Goal: Task Accomplishment & Management: Use online tool/utility

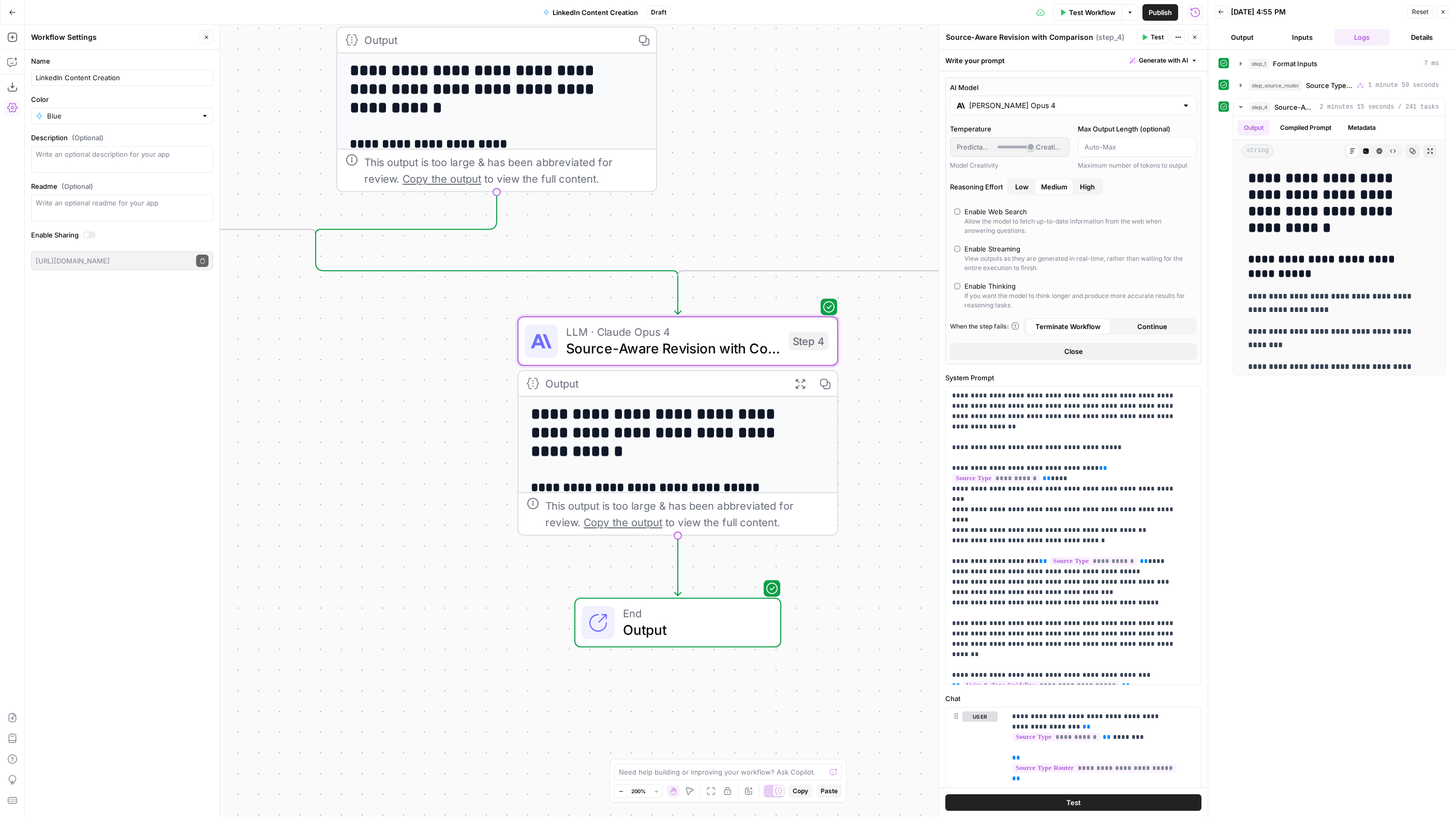
scroll to position [31, 0]
click at [685, 132] on span "Import" at bounding box center [692, 132] width 24 height 10
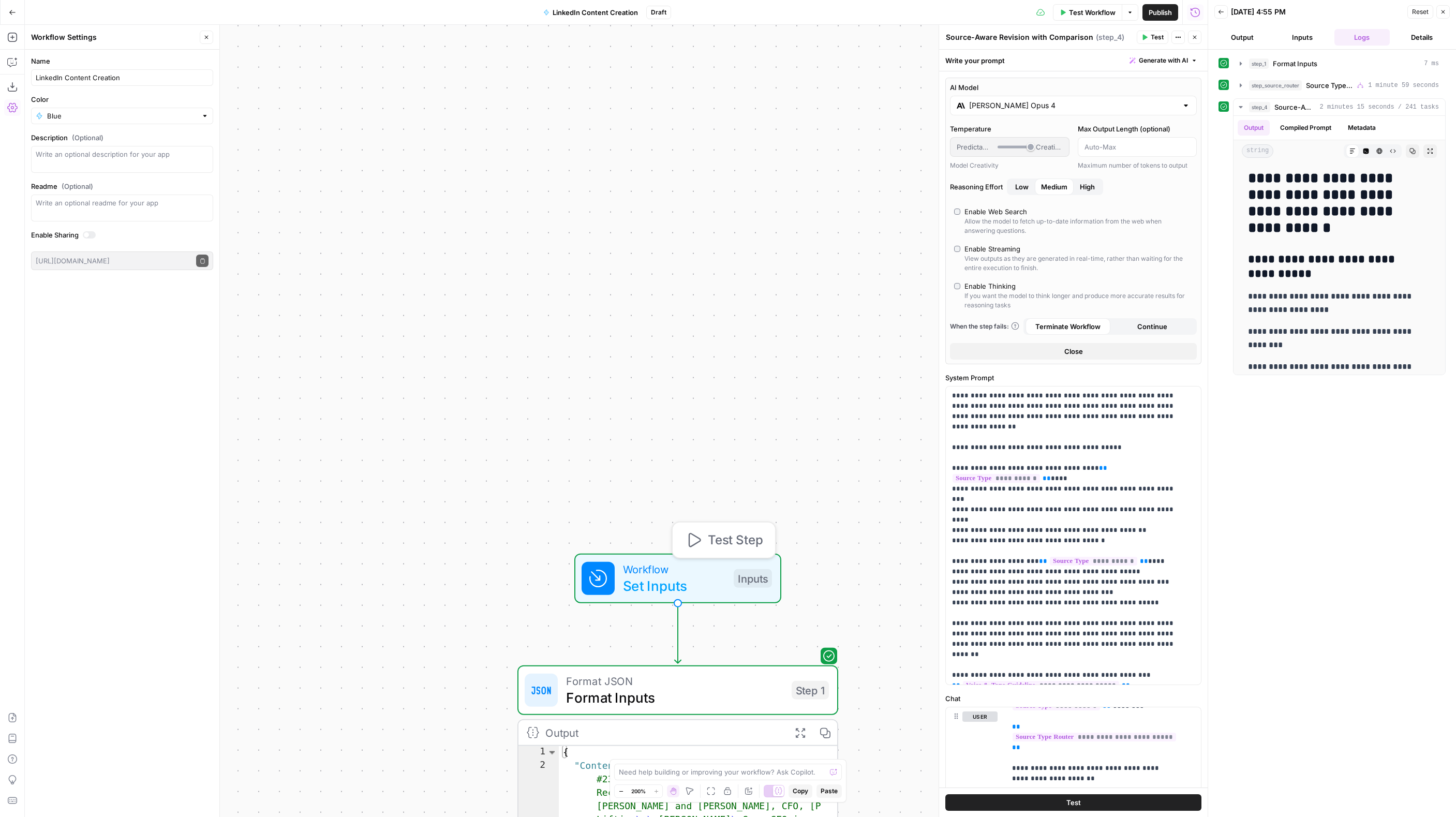
click at [660, 567] on span "Workflow" at bounding box center [674, 569] width 102 height 16
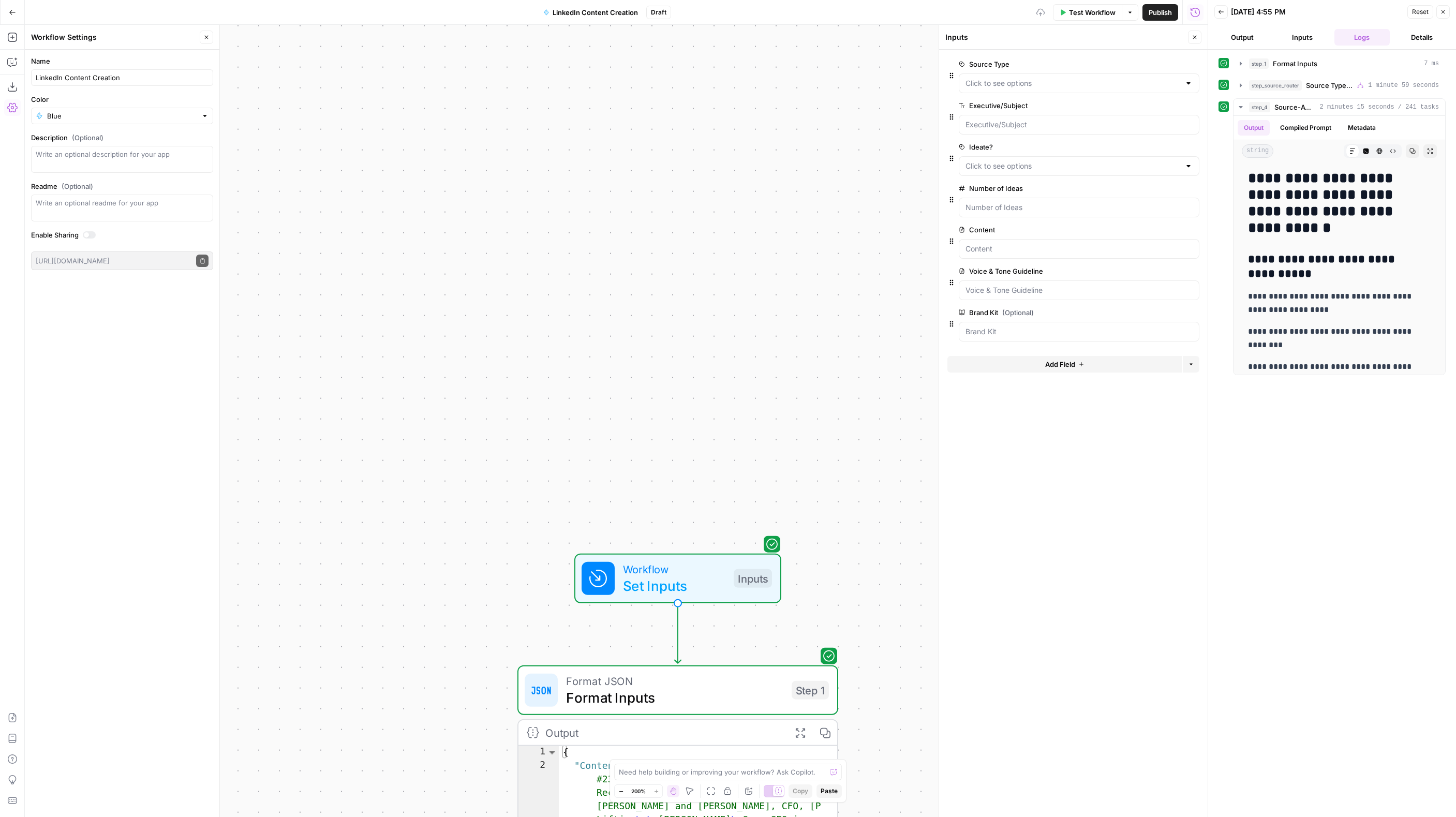
click at [1099, 10] on span "Test Workflow" at bounding box center [1092, 12] width 46 height 10
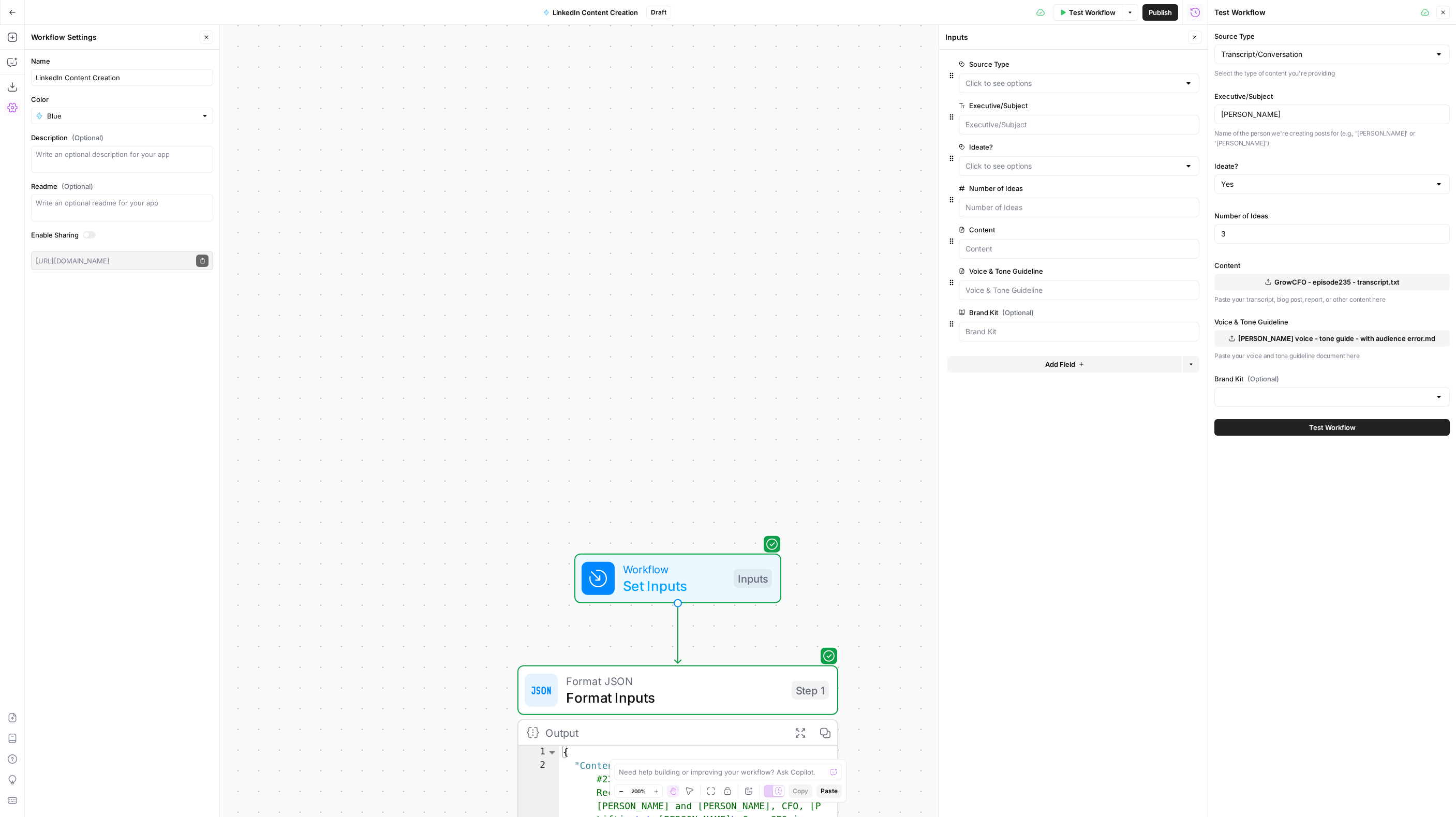
click at [1285, 334] on span "[PERSON_NAME] voice - tone guide - with audience error.md" at bounding box center [1337, 339] width 197 height 10
click at [1343, 422] on span "Test Workflow" at bounding box center [1332, 427] width 46 height 10
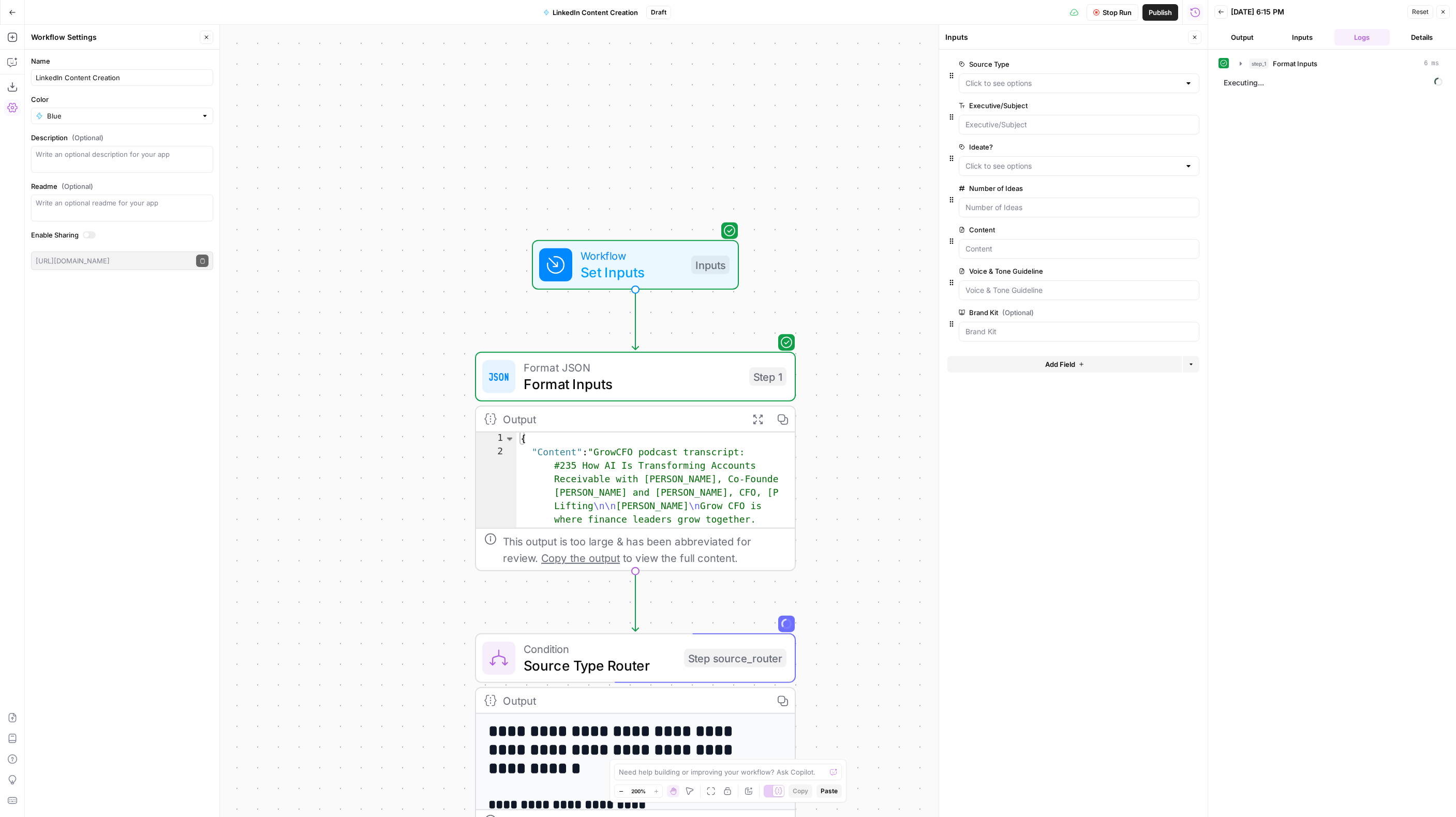
drag, startPoint x: 661, startPoint y: 444, endPoint x: 592, endPoint y: 60, distance: 390.1
click at [586, 43] on div "true false true false true false true false true false Workflow Set Inputs Inpu…" at bounding box center [616, 421] width 1183 height 793
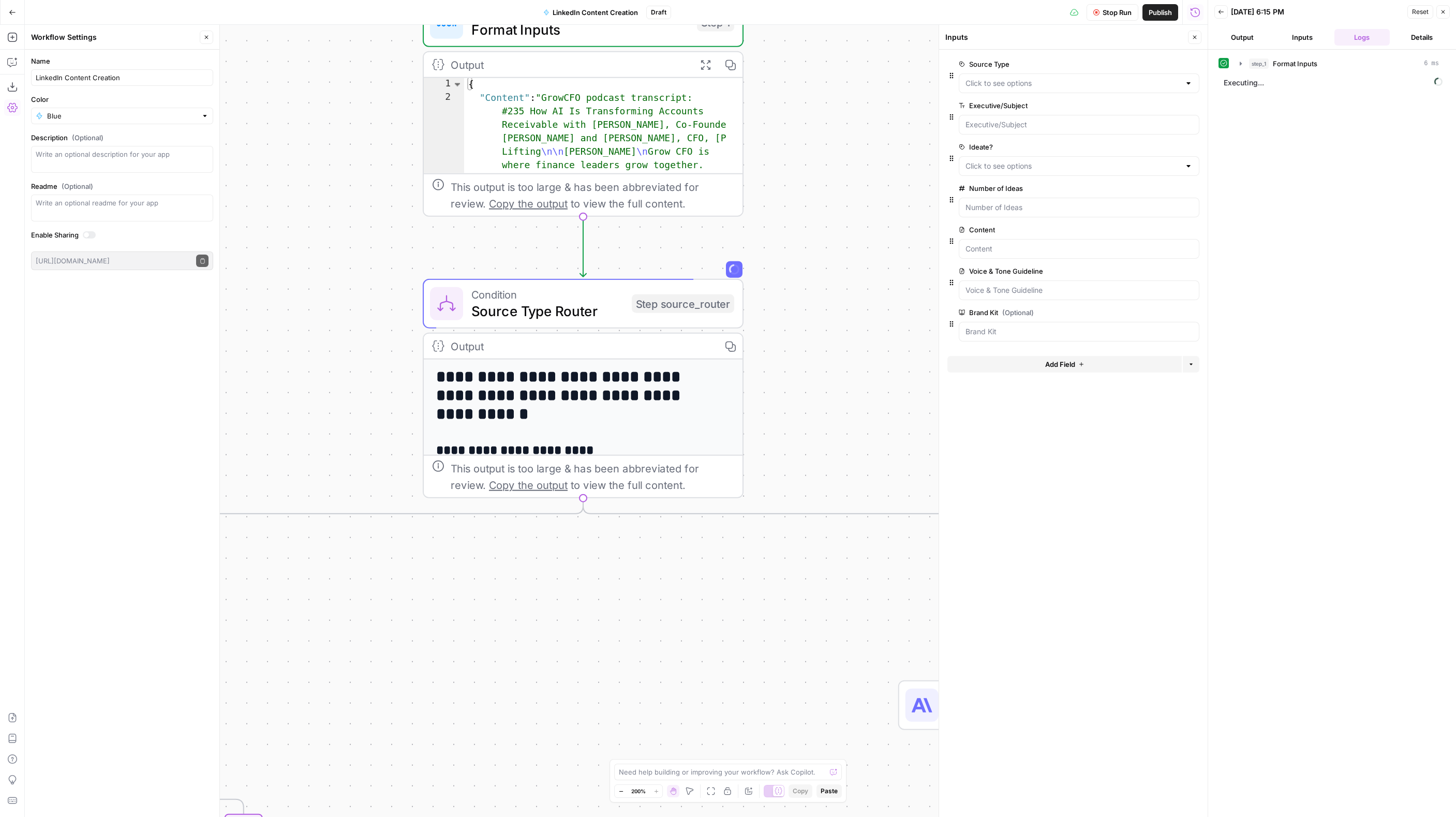
drag, startPoint x: 824, startPoint y: 462, endPoint x: 806, endPoint y: 204, distance: 258.6
click at [806, 204] on div "true false true false true false true false true false Workflow Set Inputs Inpu…" at bounding box center [616, 421] width 1183 height 793
click at [621, 790] on icon "button" at bounding box center [621, 792] width 6 height 6
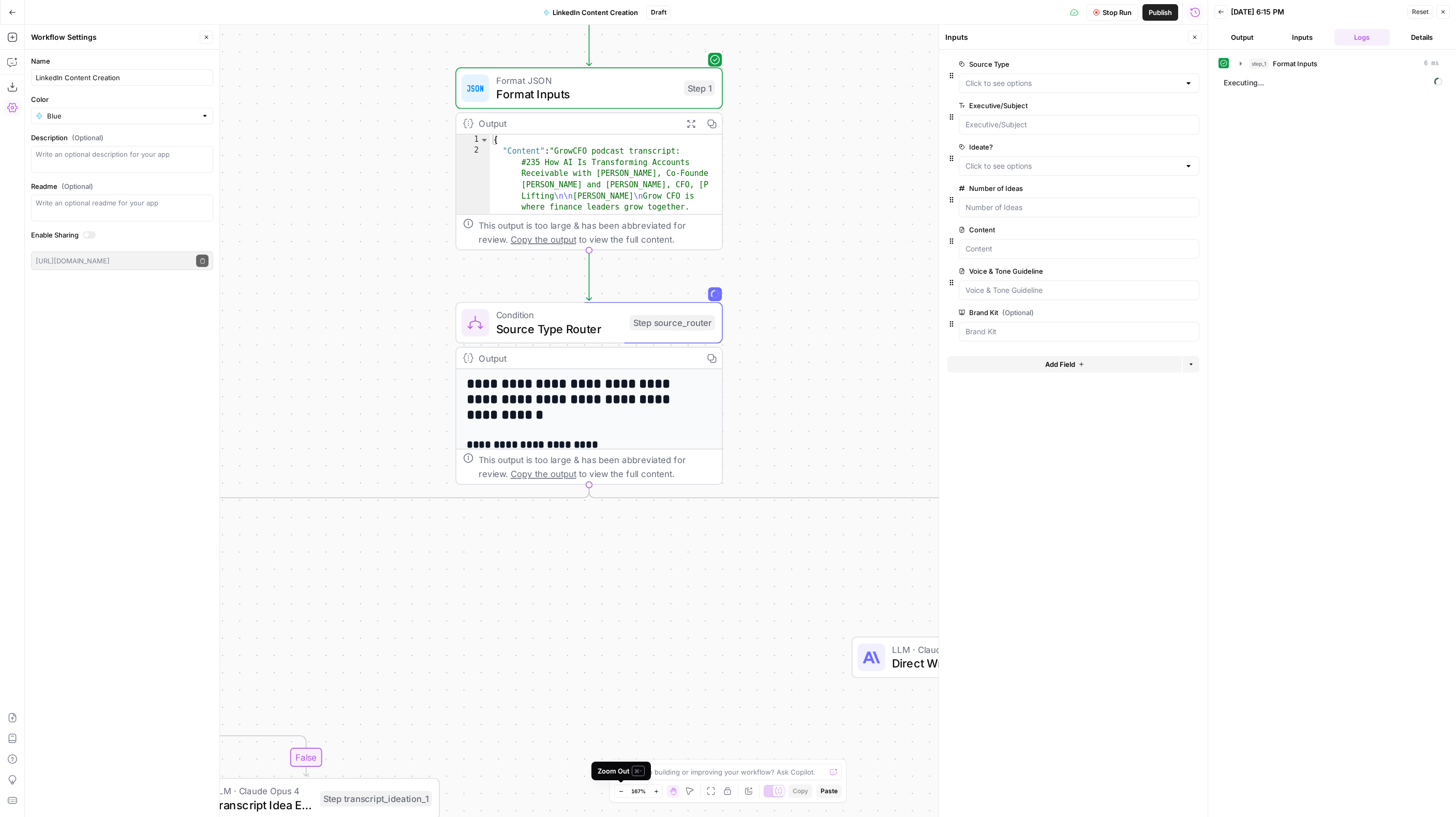
click at [622, 790] on icon "button" at bounding box center [621, 792] width 6 height 6
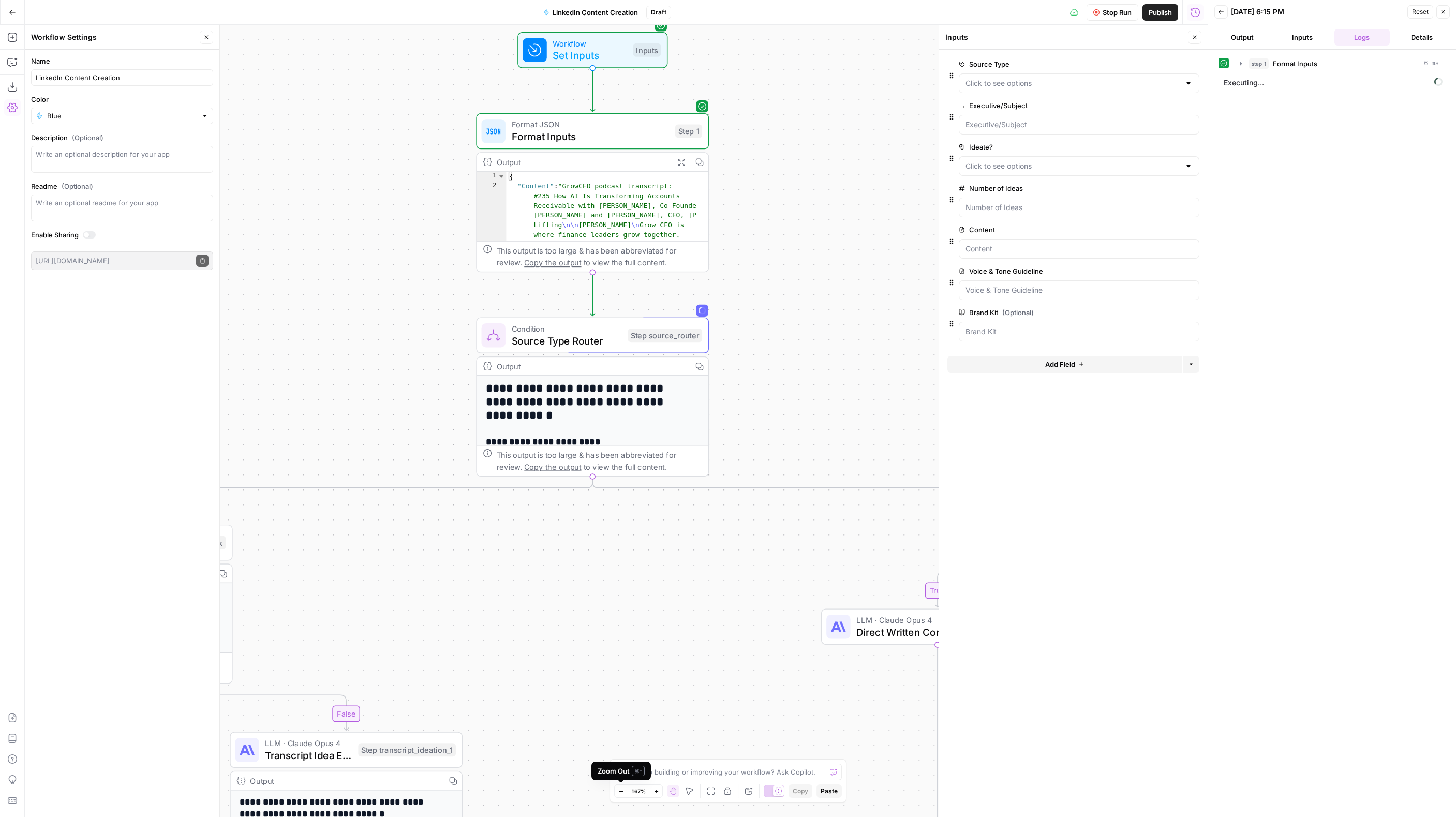
click at [622, 790] on icon "button" at bounding box center [621, 792] width 6 height 6
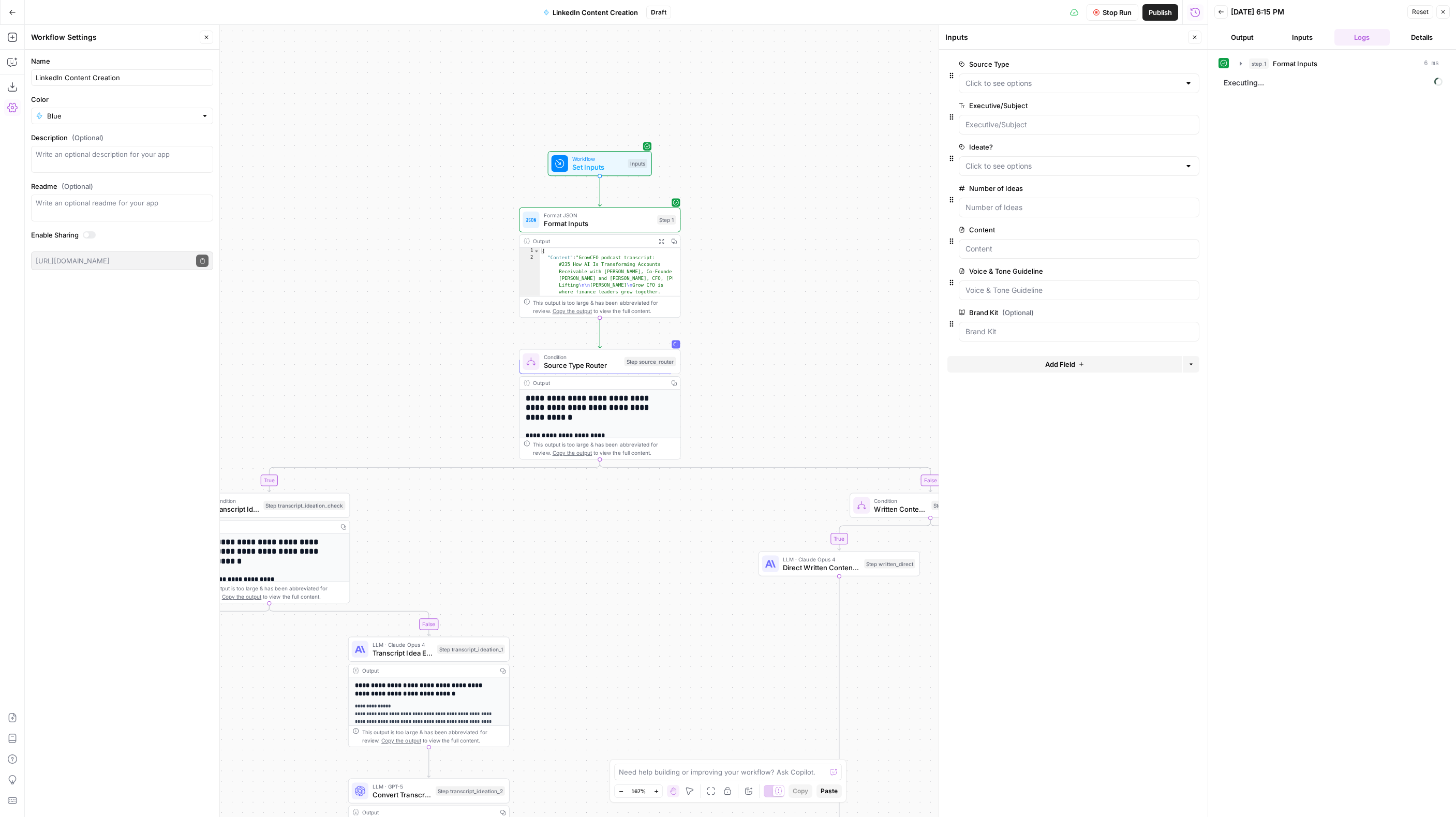
click at [622, 790] on icon "button" at bounding box center [621, 792] width 6 height 6
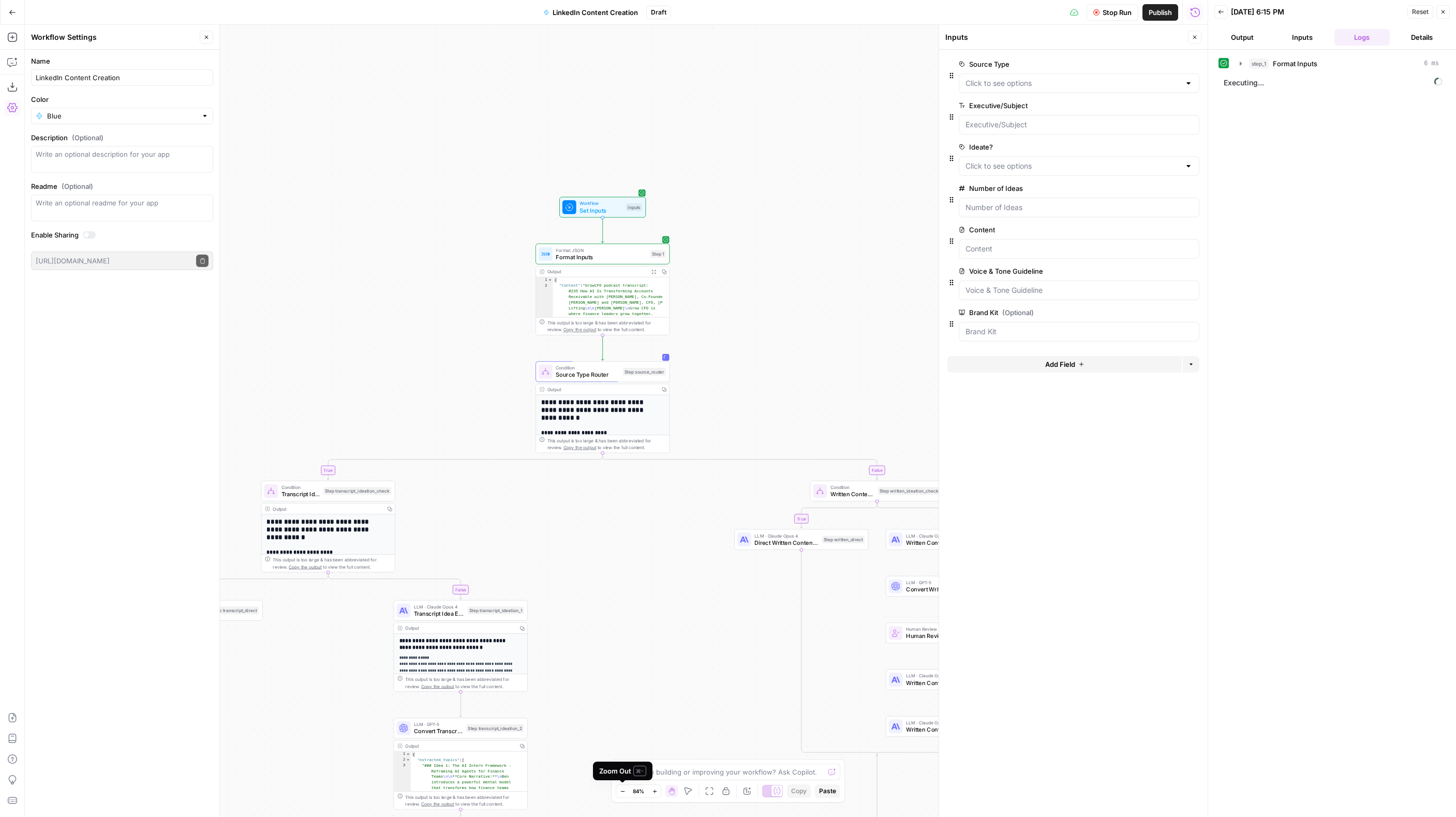
click at [621, 790] on icon "button" at bounding box center [623, 792] width 6 height 6
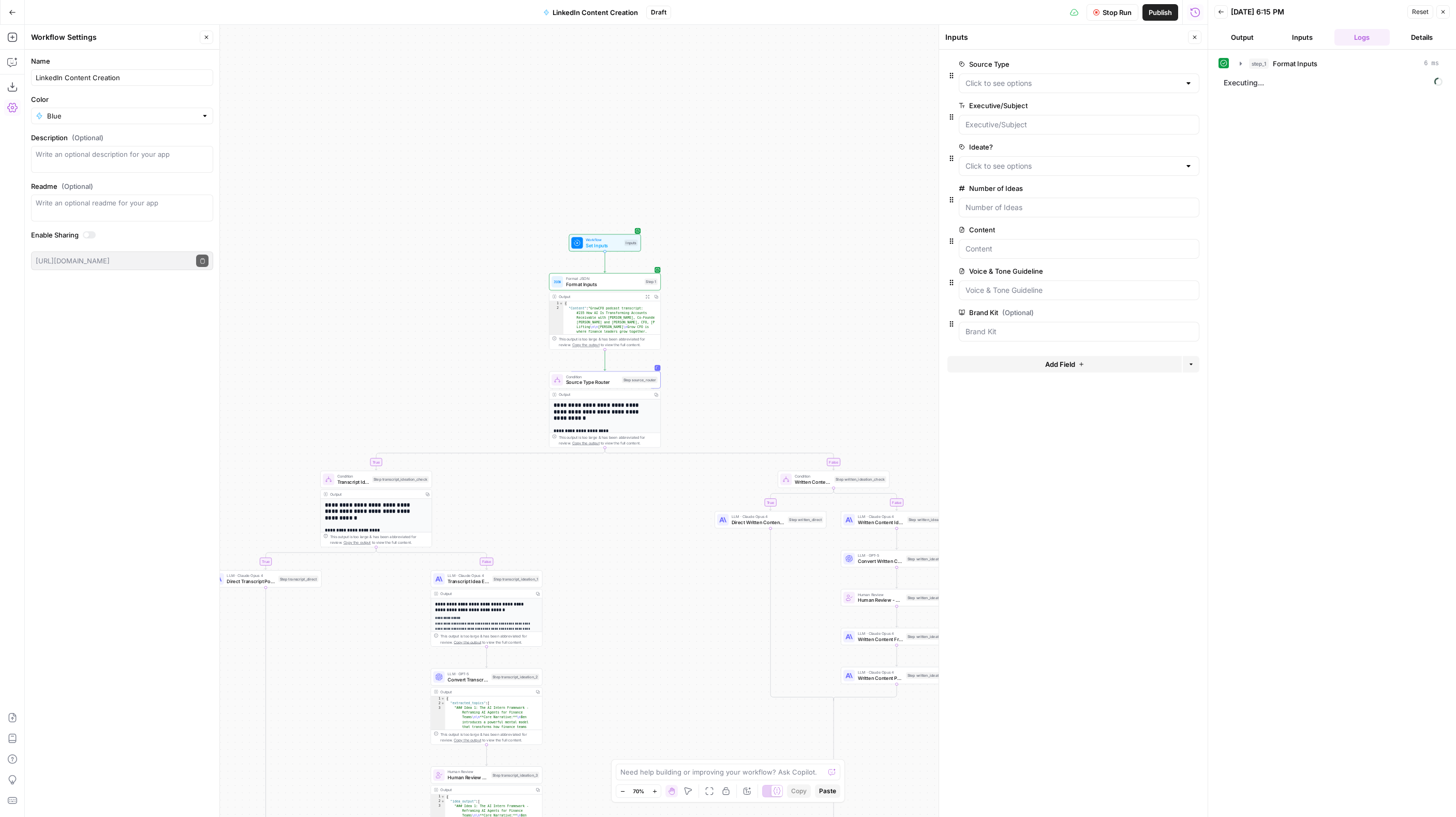
click at [621, 790] on icon "button" at bounding box center [623, 792] width 6 height 6
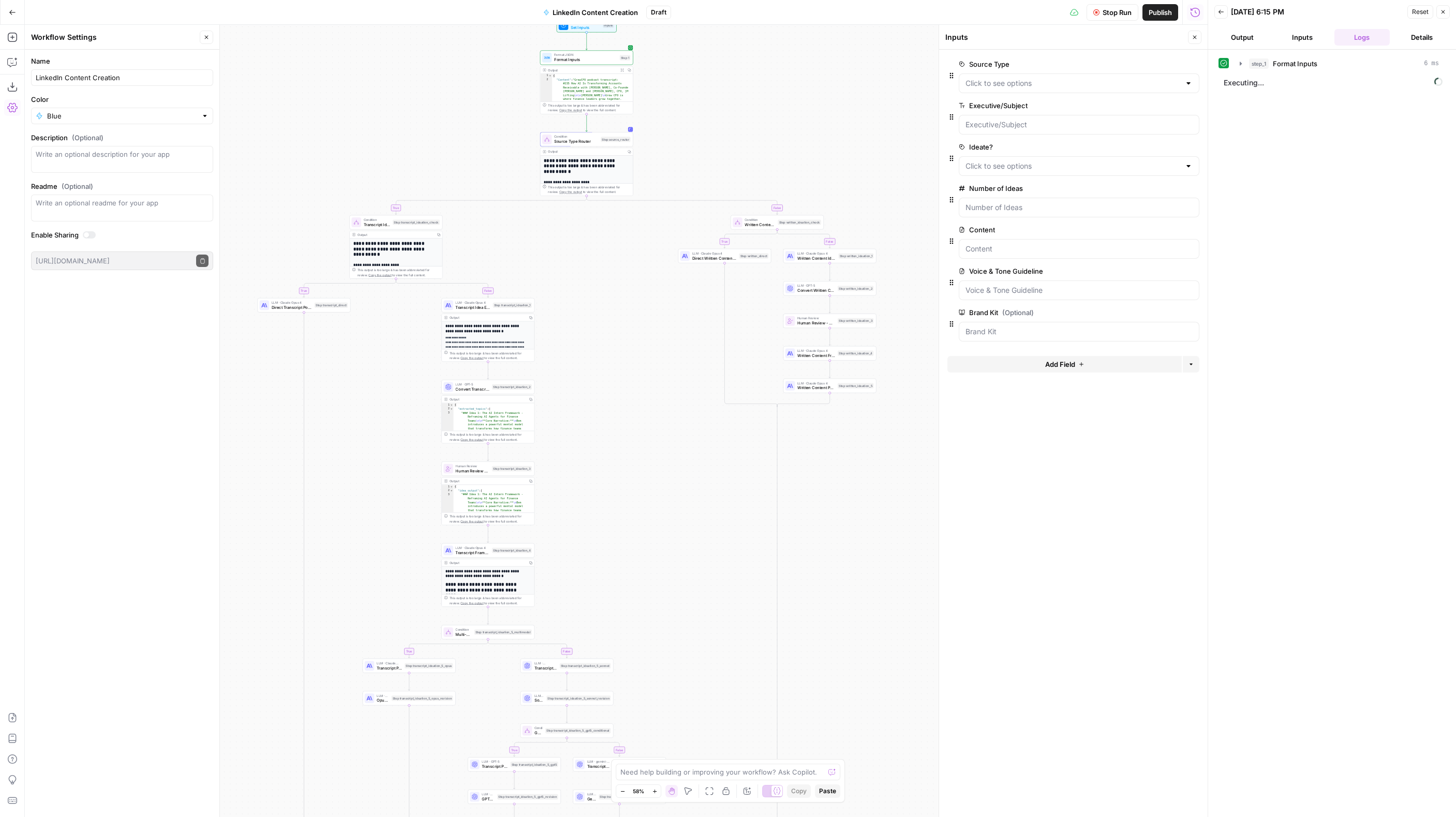
drag, startPoint x: 608, startPoint y: 637, endPoint x: 588, endPoint y: 390, distance: 247.8
click at [588, 390] on div "true false true false true false true false true false Workflow Set Inputs Inpu…" at bounding box center [616, 421] width 1183 height 793
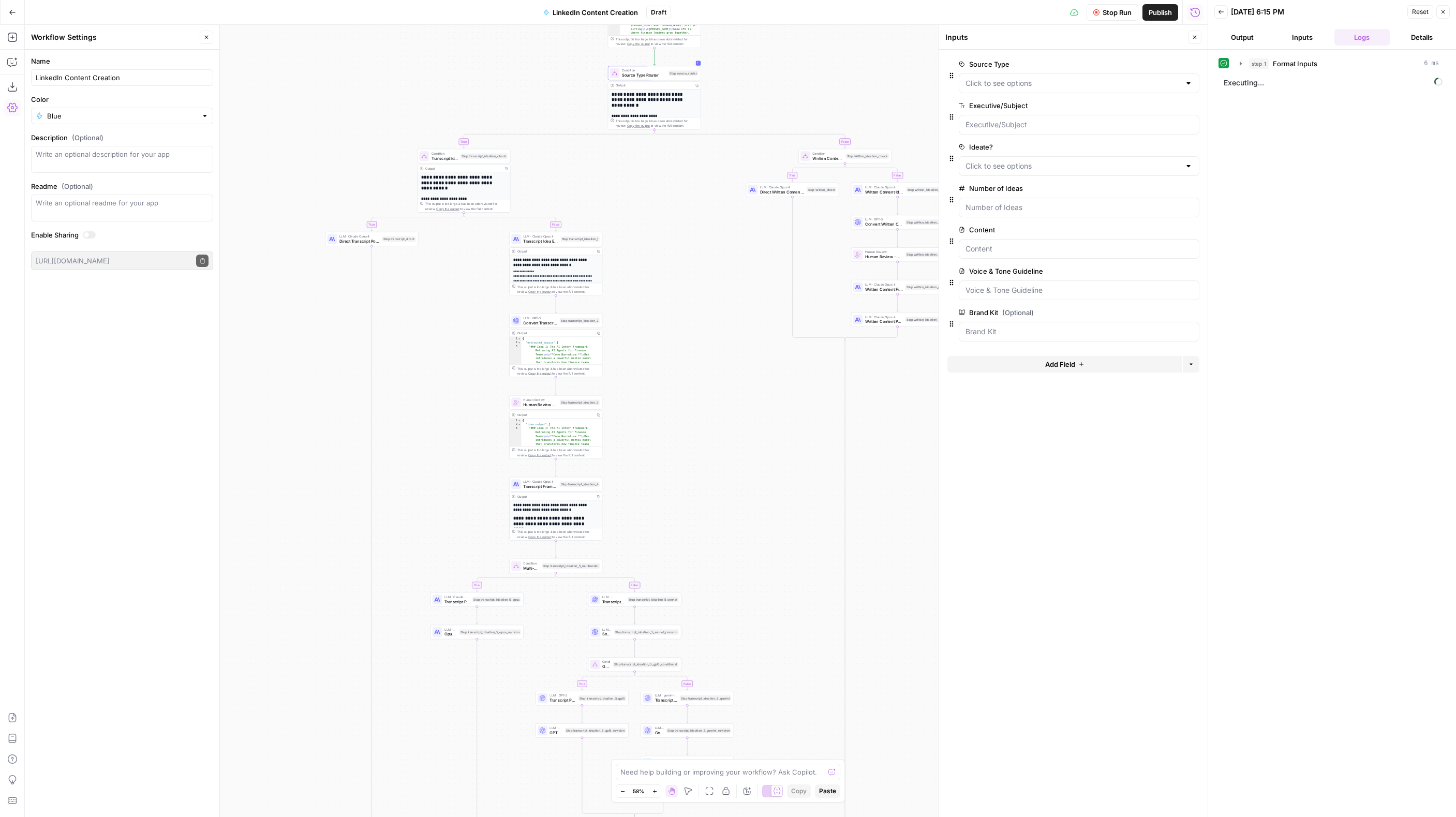
drag, startPoint x: 648, startPoint y: 517, endPoint x: 674, endPoint y: 483, distance: 42.8
click at [674, 483] on div "true false true false true false true false true false Workflow Set Inputs Inpu…" at bounding box center [616, 421] width 1183 height 793
click at [1409, 64] on span "Review Content" at bounding box center [1414, 69] width 46 height 9
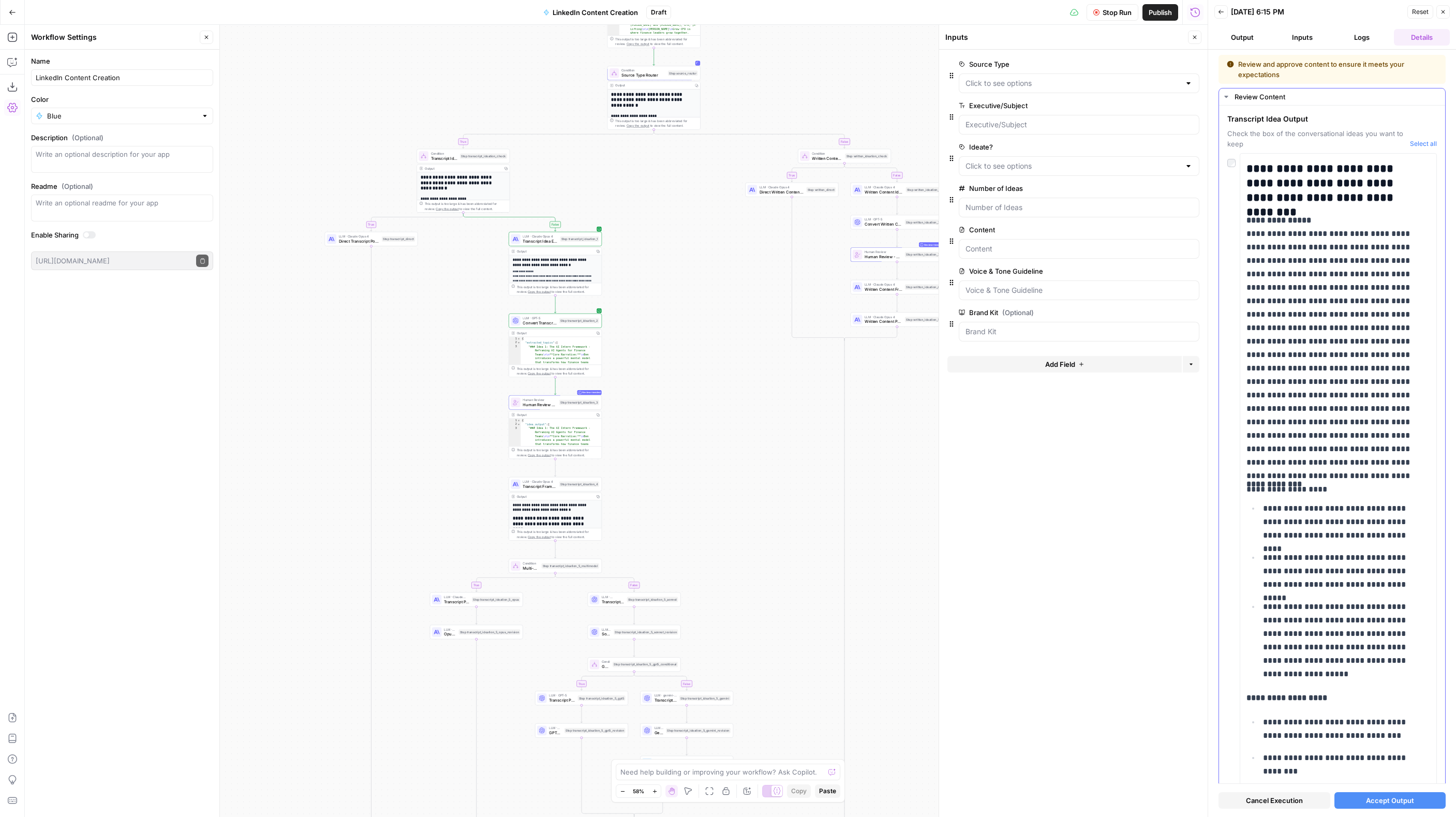
click at [1236, 166] on div at bounding box center [1233, 161] width 12 height 15
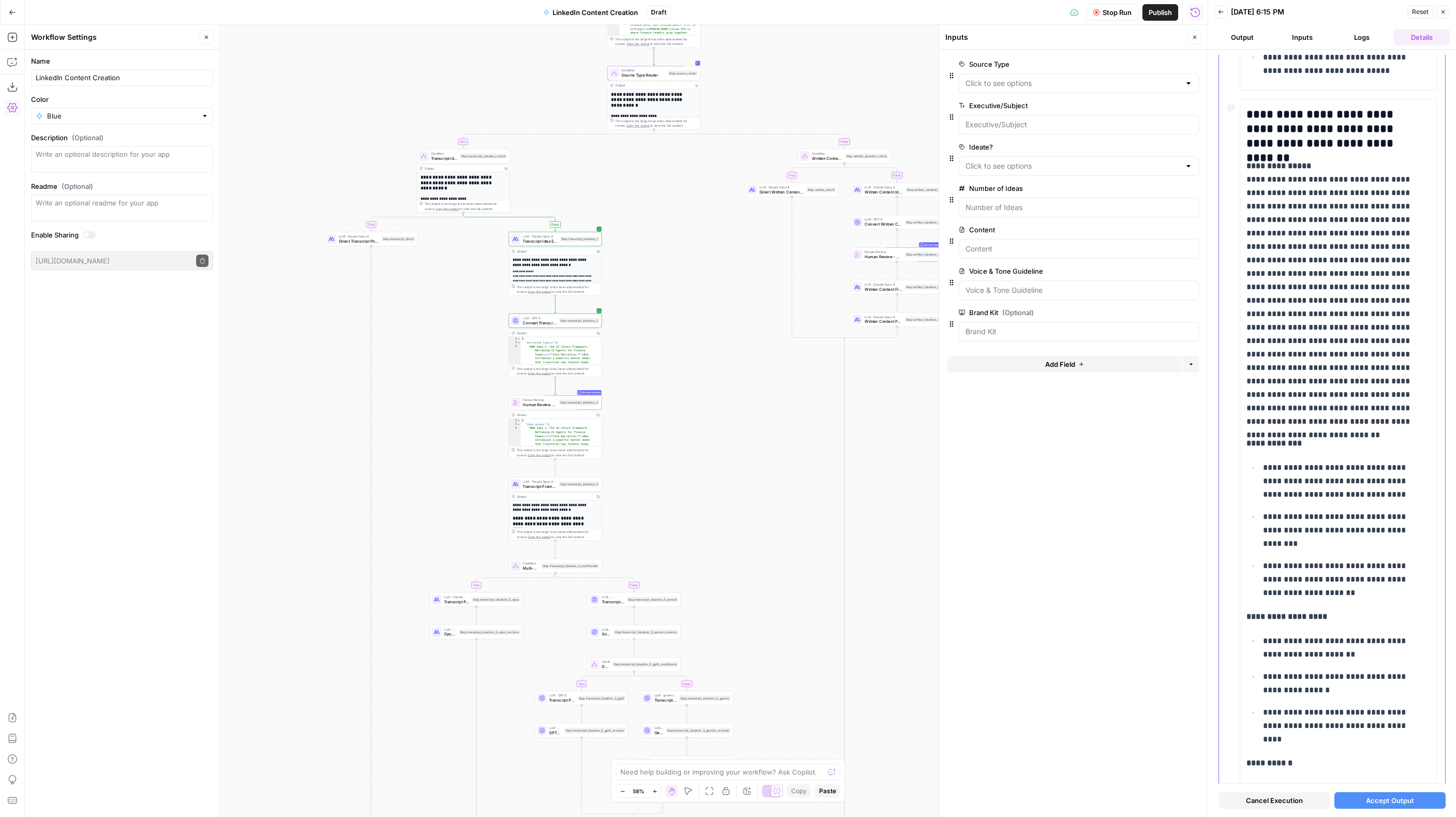
scroll to position [2163, 0]
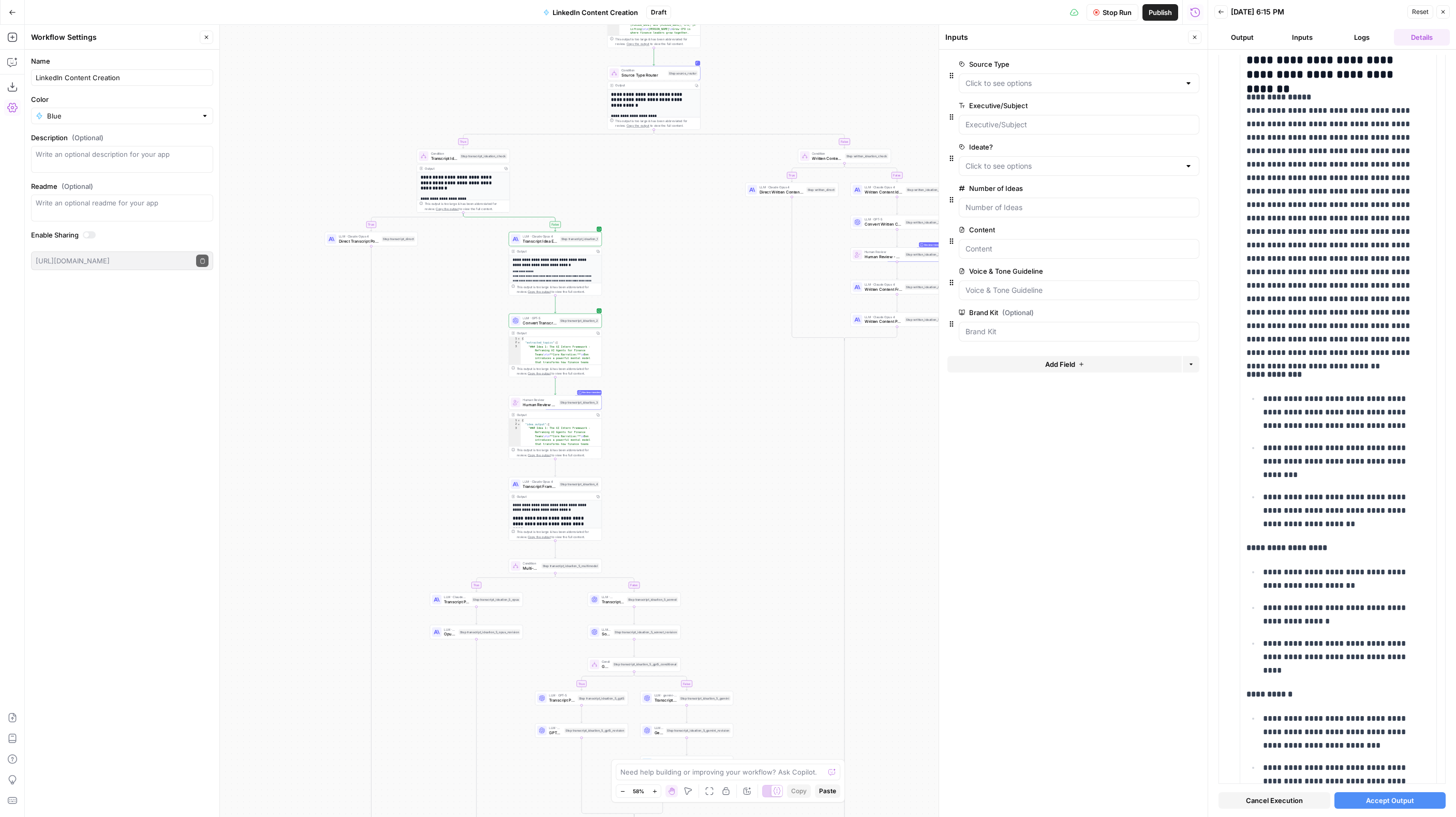
click at [1375, 798] on span "Accept Output" at bounding box center [1390, 801] width 48 height 10
